Goal: Transaction & Acquisition: Download file/media

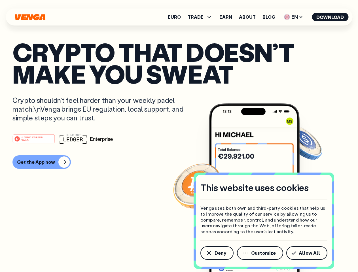
click at [179, 136] on div "#1 PRODUCT OF THE MONTH Web3" at bounding box center [178, 139] width 333 height 10
click at [217, 253] on span "Deny" at bounding box center [221, 253] width 12 height 5
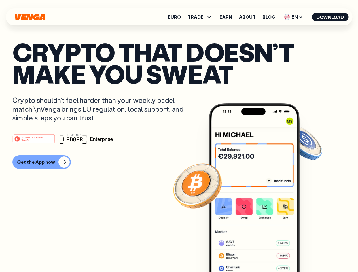
click at [261, 253] on img at bounding box center [254, 199] width 91 height 190
click at [308, 253] on article "Crypto that doesn’t make you sweat Crypto shouldn’t feel harder than your weekl…" at bounding box center [178, 147] width 333 height 213
click at [202, 17] on span "TRADE" at bounding box center [196, 17] width 16 height 5
click at [294, 17] on span "EN" at bounding box center [293, 16] width 23 height 9
click at [331, 17] on button "Download" at bounding box center [330, 17] width 37 height 9
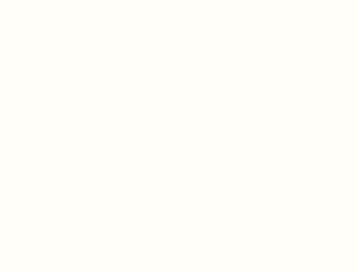
click at [179, 0] on html "This website uses cookies Venga uses both own and third-party cookies that help…" at bounding box center [179, 0] width 358 height 0
click at [41, 0] on html "This website uses cookies Venga uses both own and third-party cookies that help…" at bounding box center [179, 0] width 358 height 0
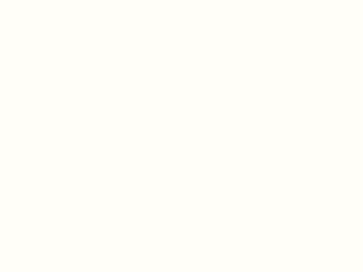
click at [35, 0] on html "This website uses cookies Venga uses both own and third-party cookies that help…" at bounding box center [181, 0] width 363 height 0
